Goal: Information Seeking & Learning: Learn about a topic

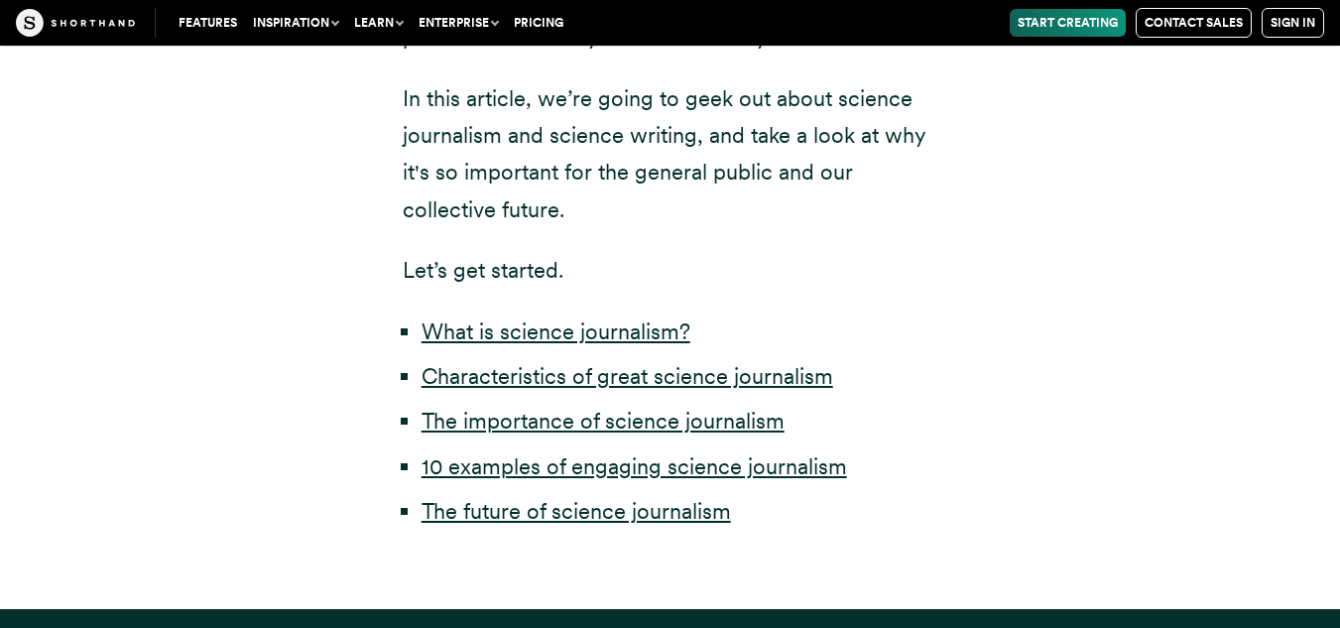
scroll to position [965, 0]
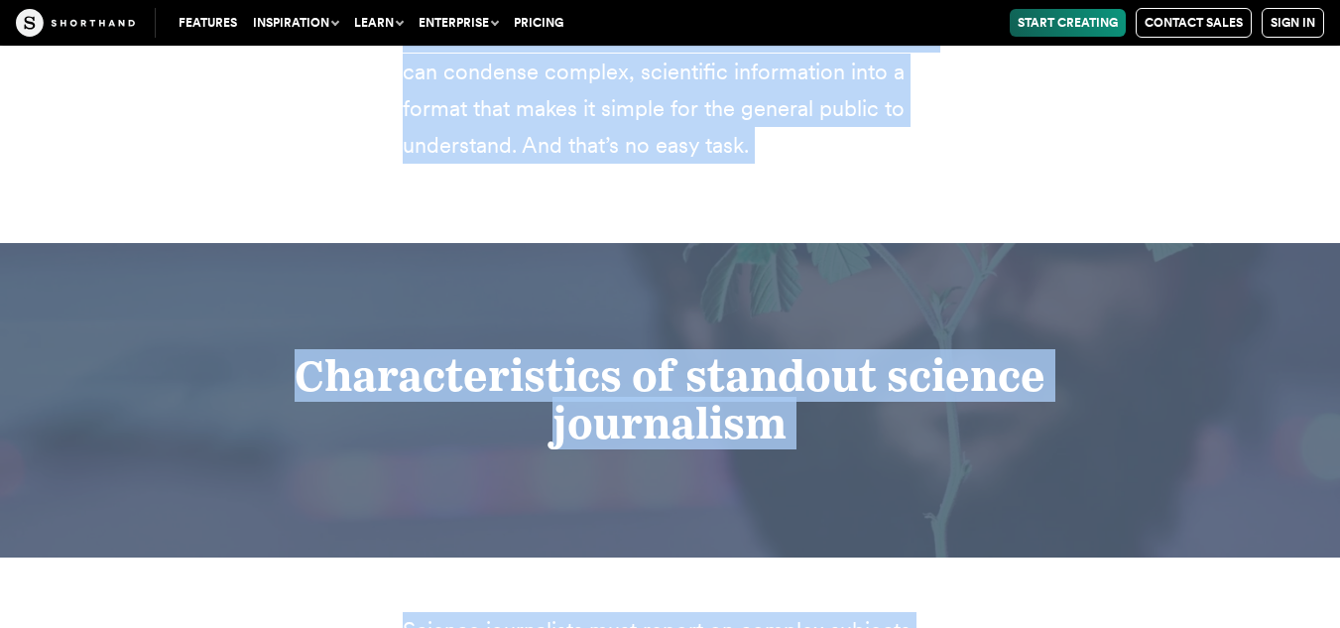
scroll to position [3232, 0]
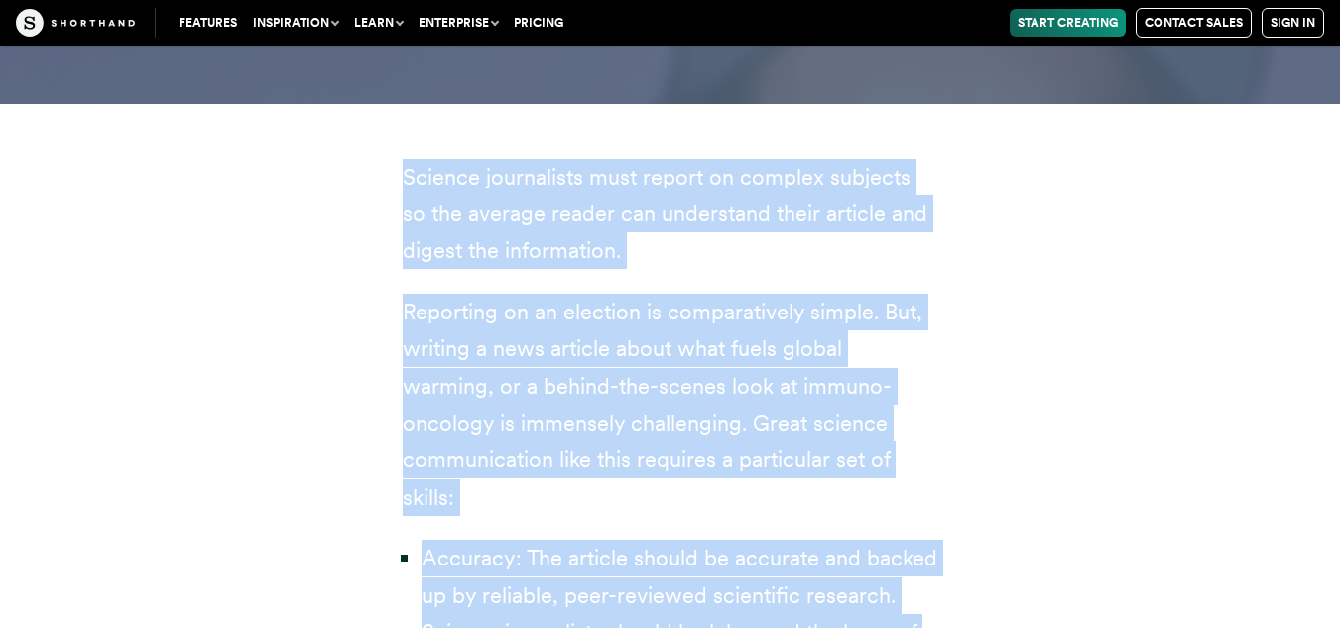
drag, startPoint x: 380, startPoint y: 159, endPoint x: 958, endPoint y: 649, distance: 757.9
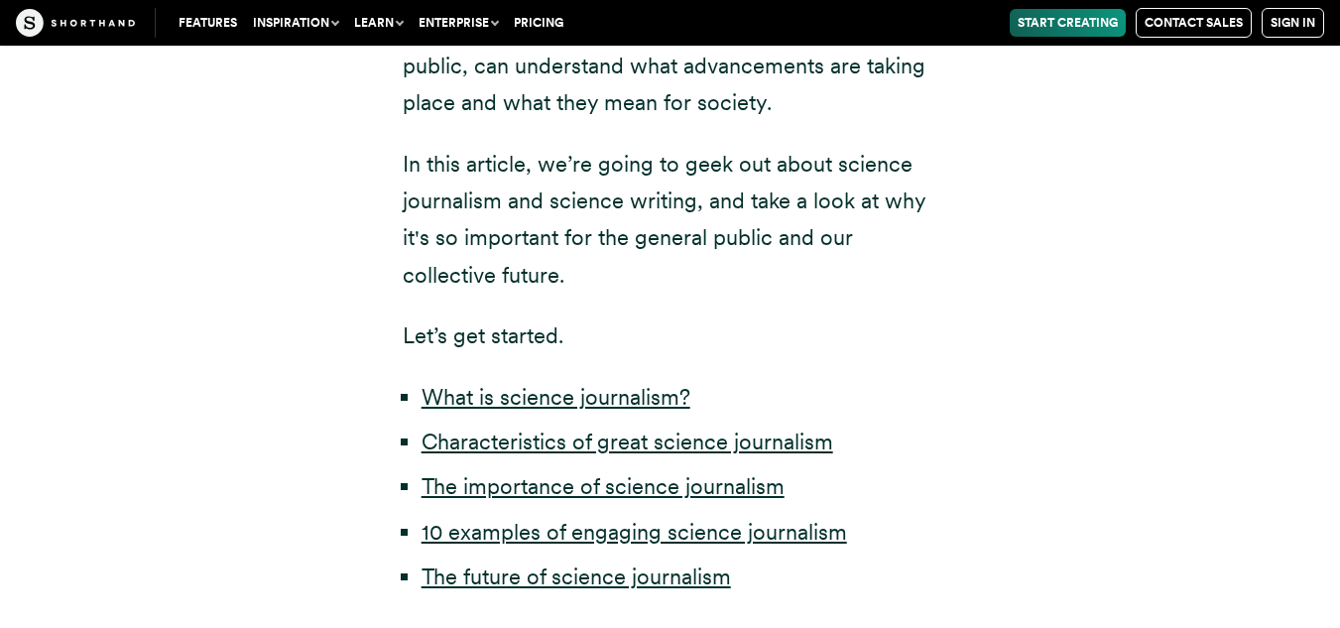
scroll to position [823, 0]
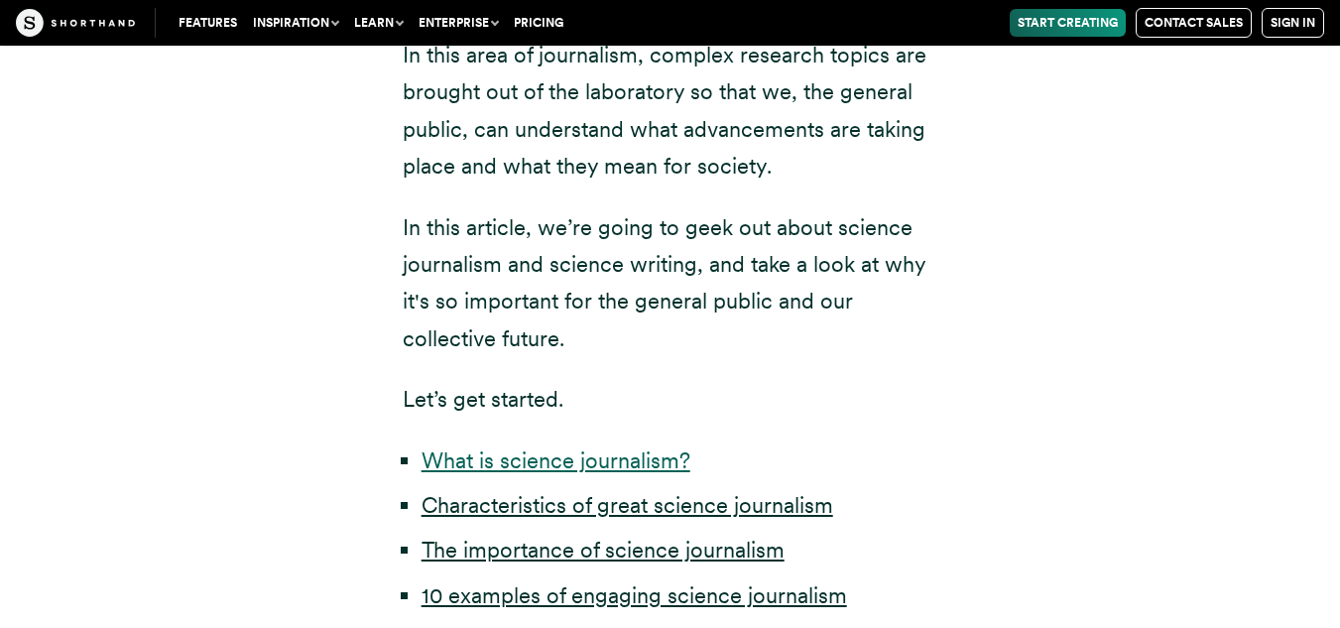
click at [592, 463] on link "What is science journalism?" at bounding box center [556, 460] width 269 height 26
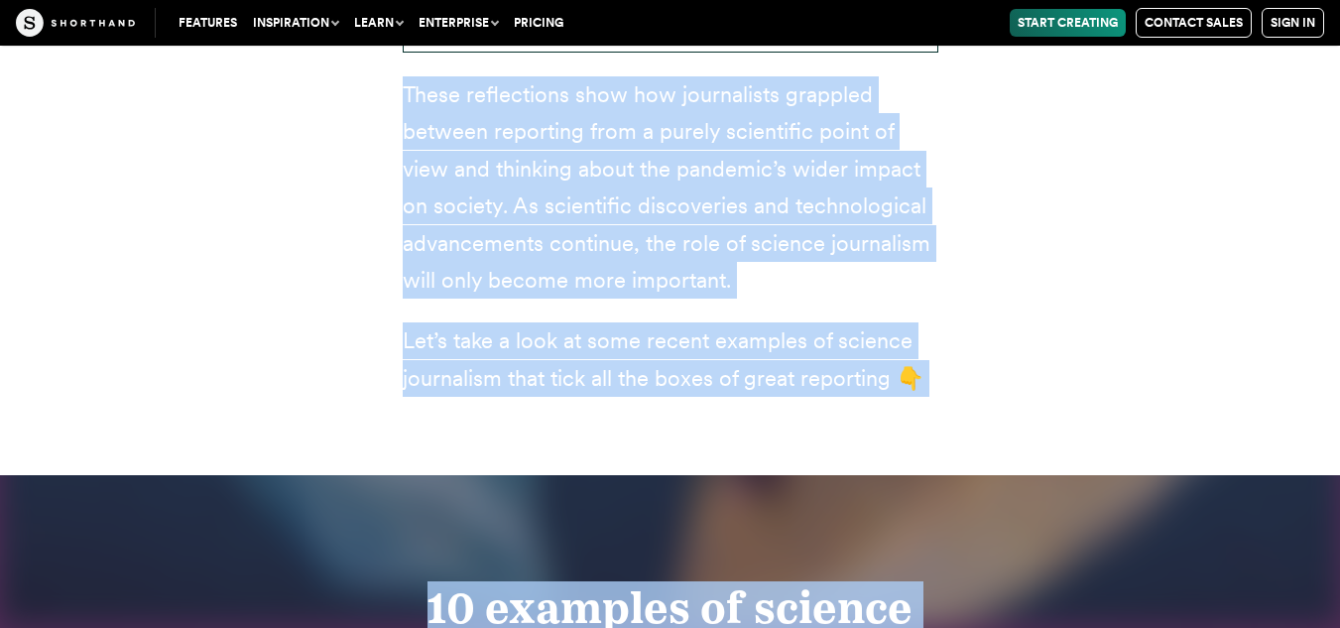
scroll to position [8309, 0]
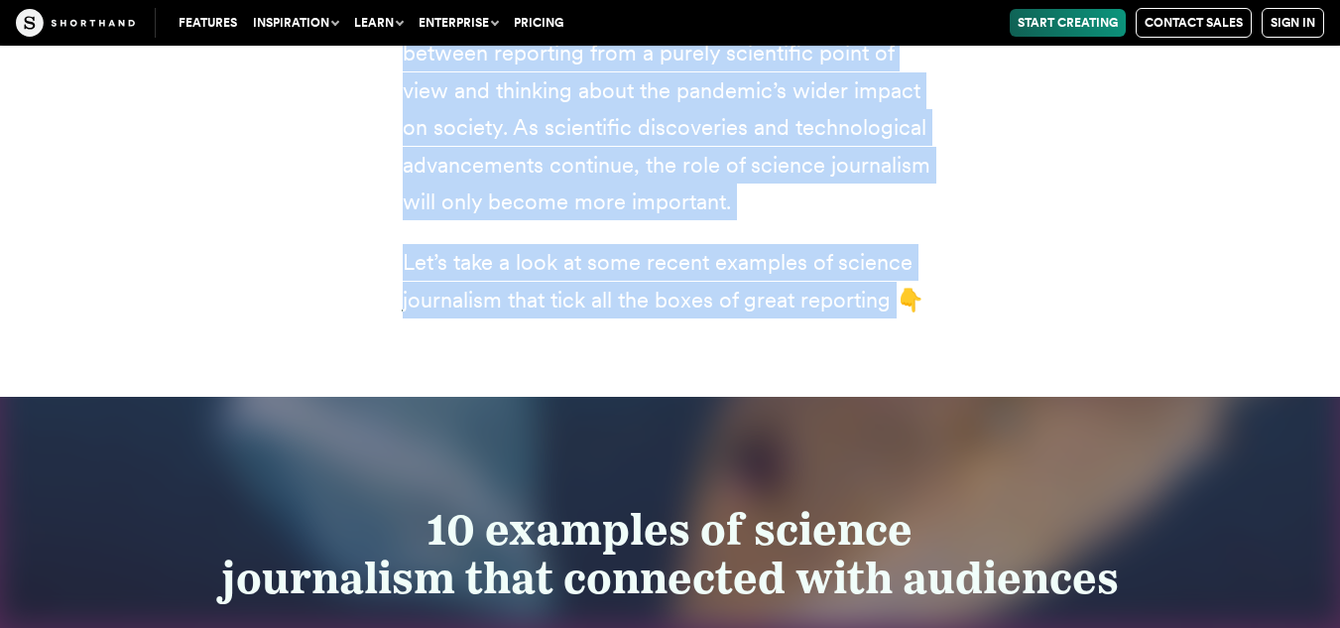
drag, startPoint x: 369, startPoint y: 203, endPoint x: 889, endPoint y: 171, distance: 520.7
copy article "What is science journalism? Science journalism exists to report on healthcare b…"
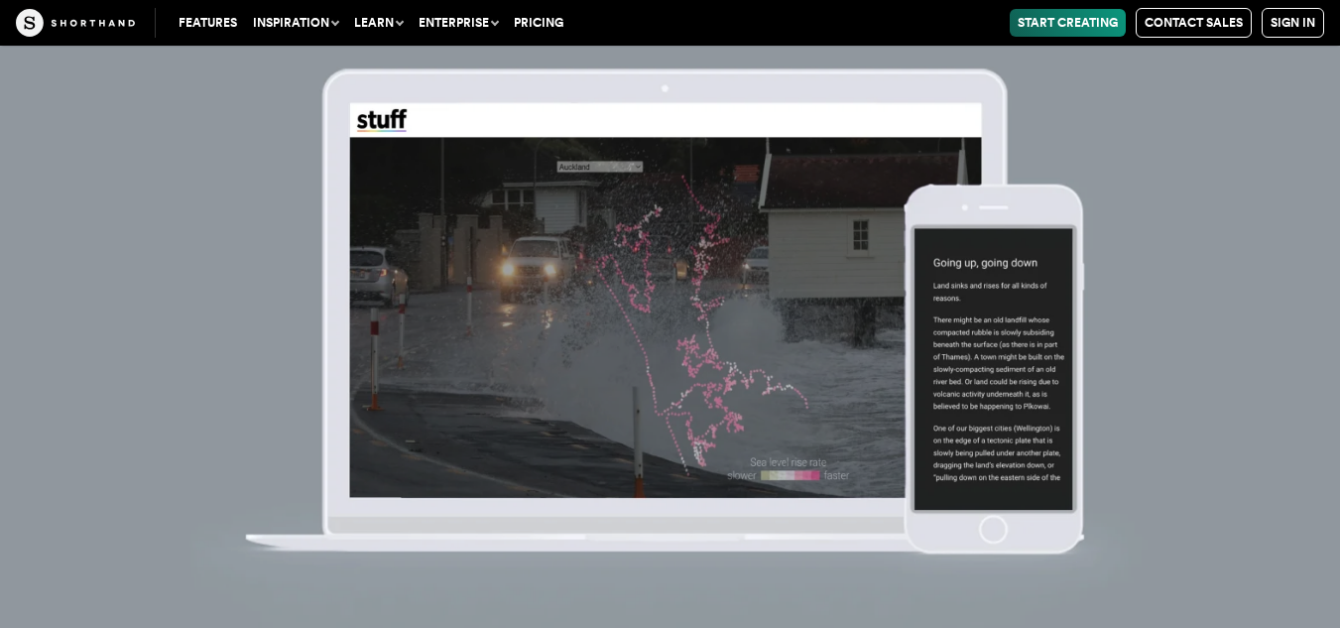
scroll to position [10570, 0]
